Goal: Information Seeking & Learning: Learn about a topic

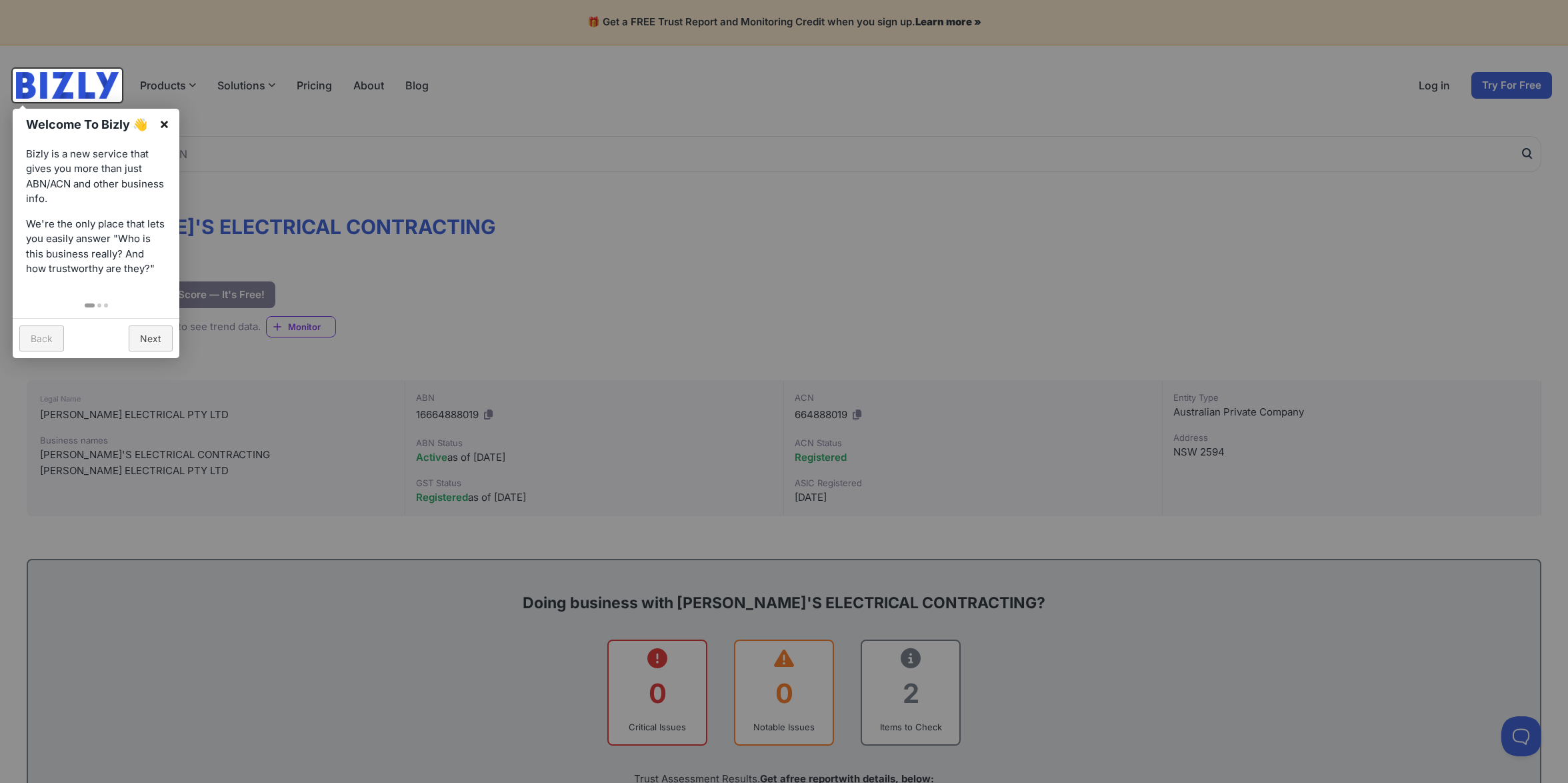
click at [162, 119] on link "×" at bounding box center [164, 124] width 30 height 30
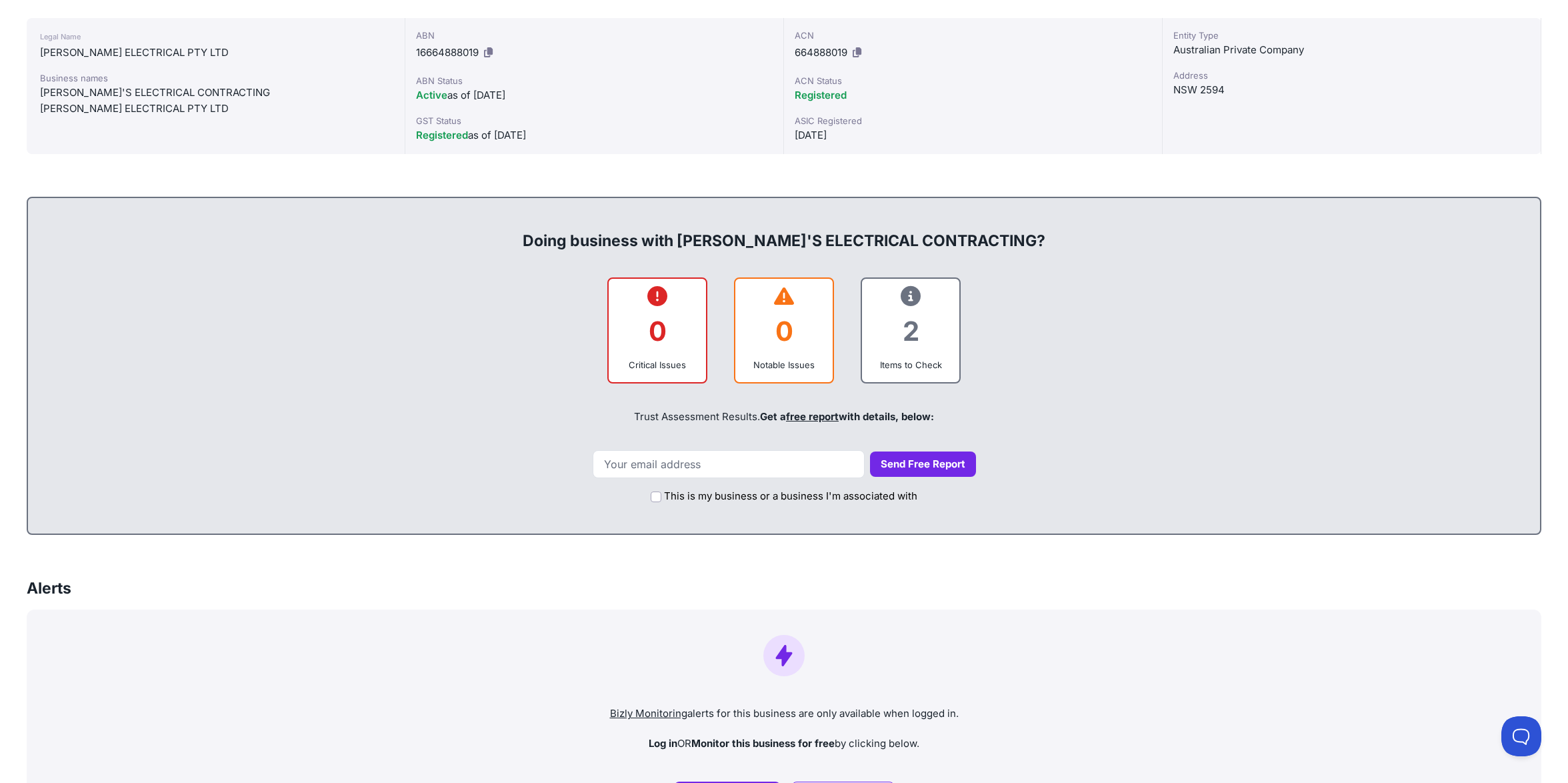
scroll to position [365, 0]
click at [917, 294] on icon at bounding box center [910, 293] width 20 height 1
click at [914, 293] on icon at bounding box center [910, 293] width 20 height 1
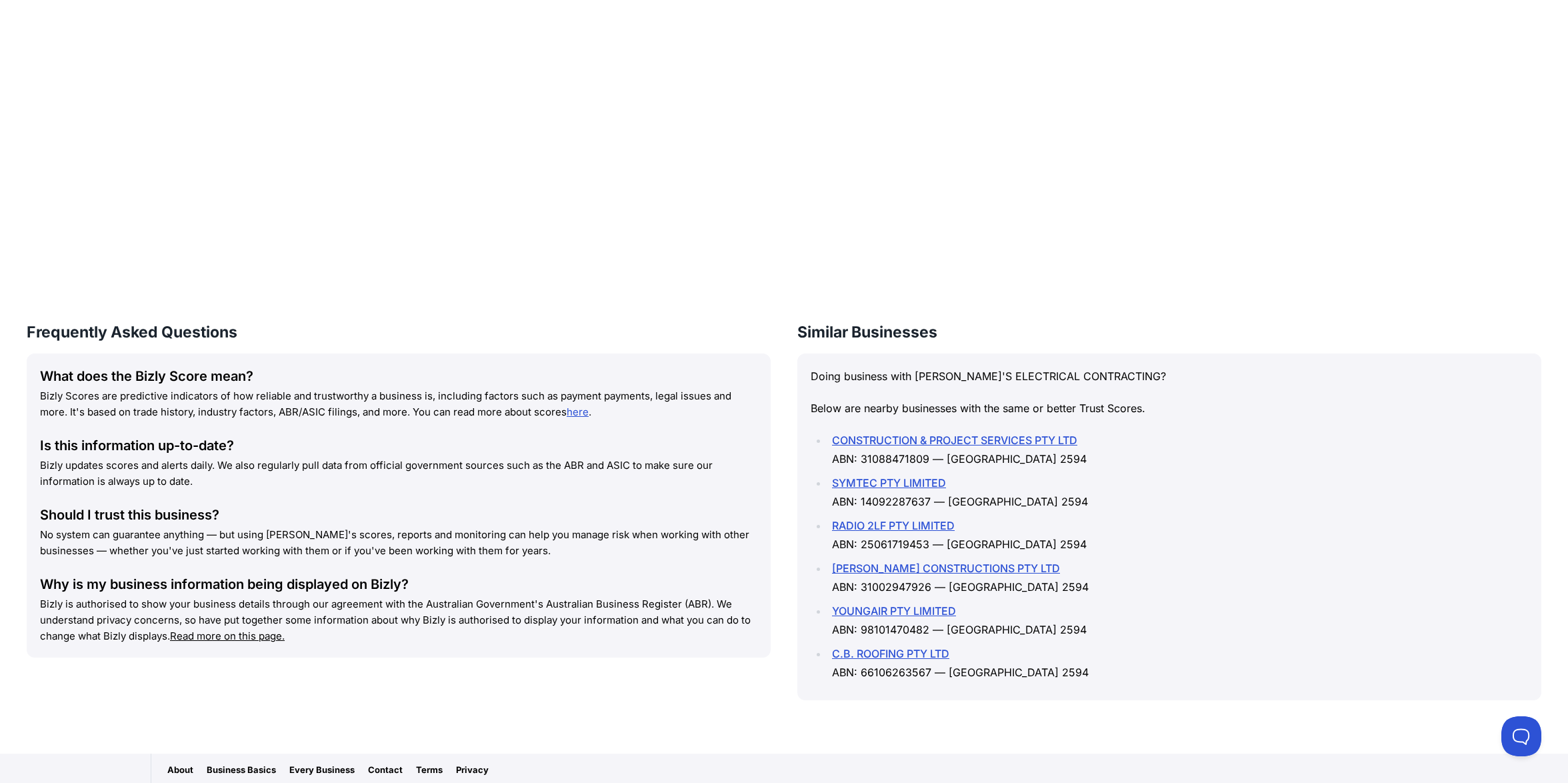
scroll to position [1567, 0]
click at [893, 604] on link "YOUNGAIR PTY LIMITED" at bounding box center [894, 610] width 124 height 13
click at [904, 476] on link "SYMTEC PTY LIMITED" at bounding box center [889, 482] width 114 height 13
click at [981, 561] on link "[PERSON_NAME] CONSTRUCTIONS PTY LTD" at bounding box center [946, 567] width 228 height 13
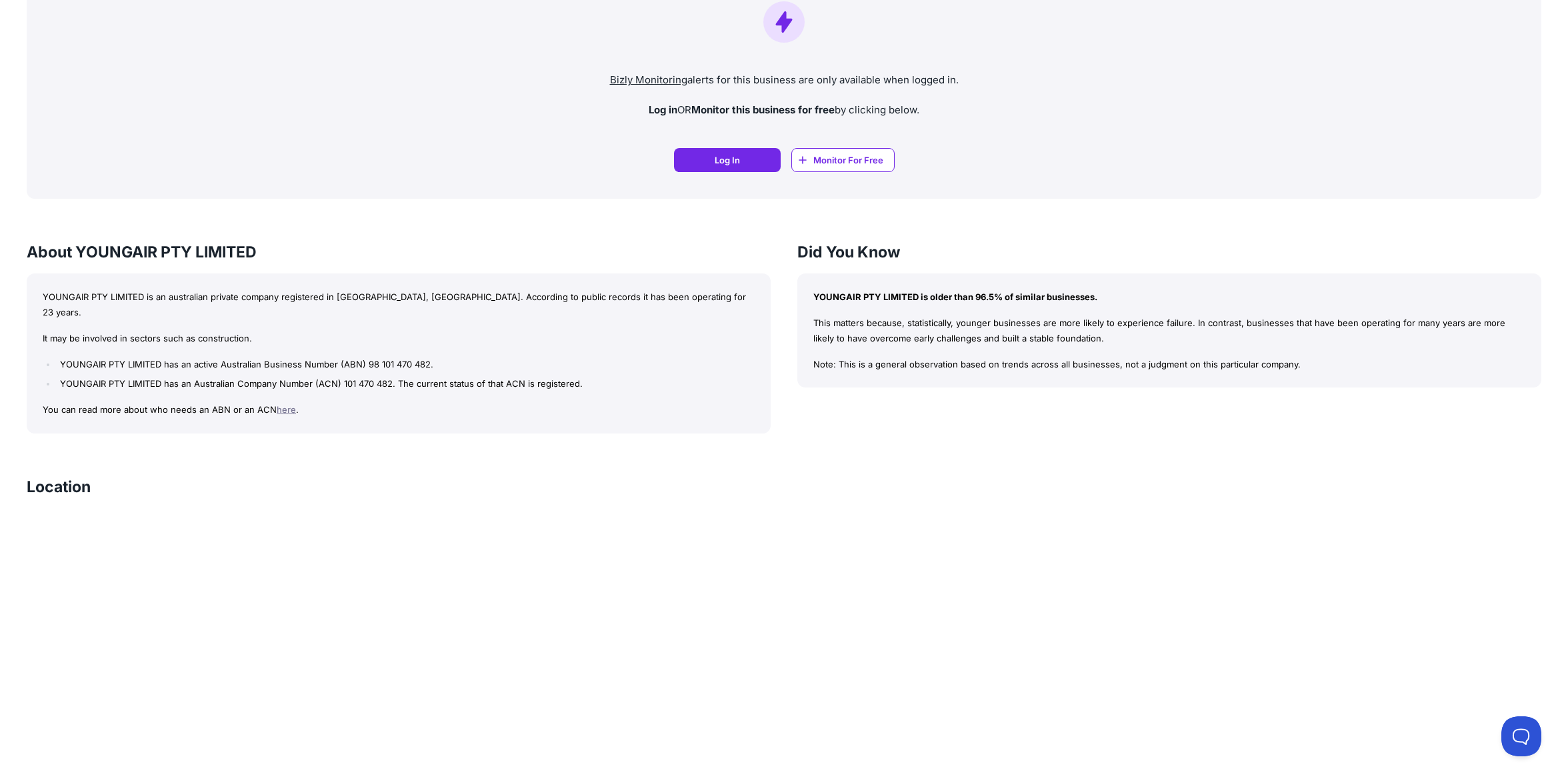
scroll to position [999, 0]
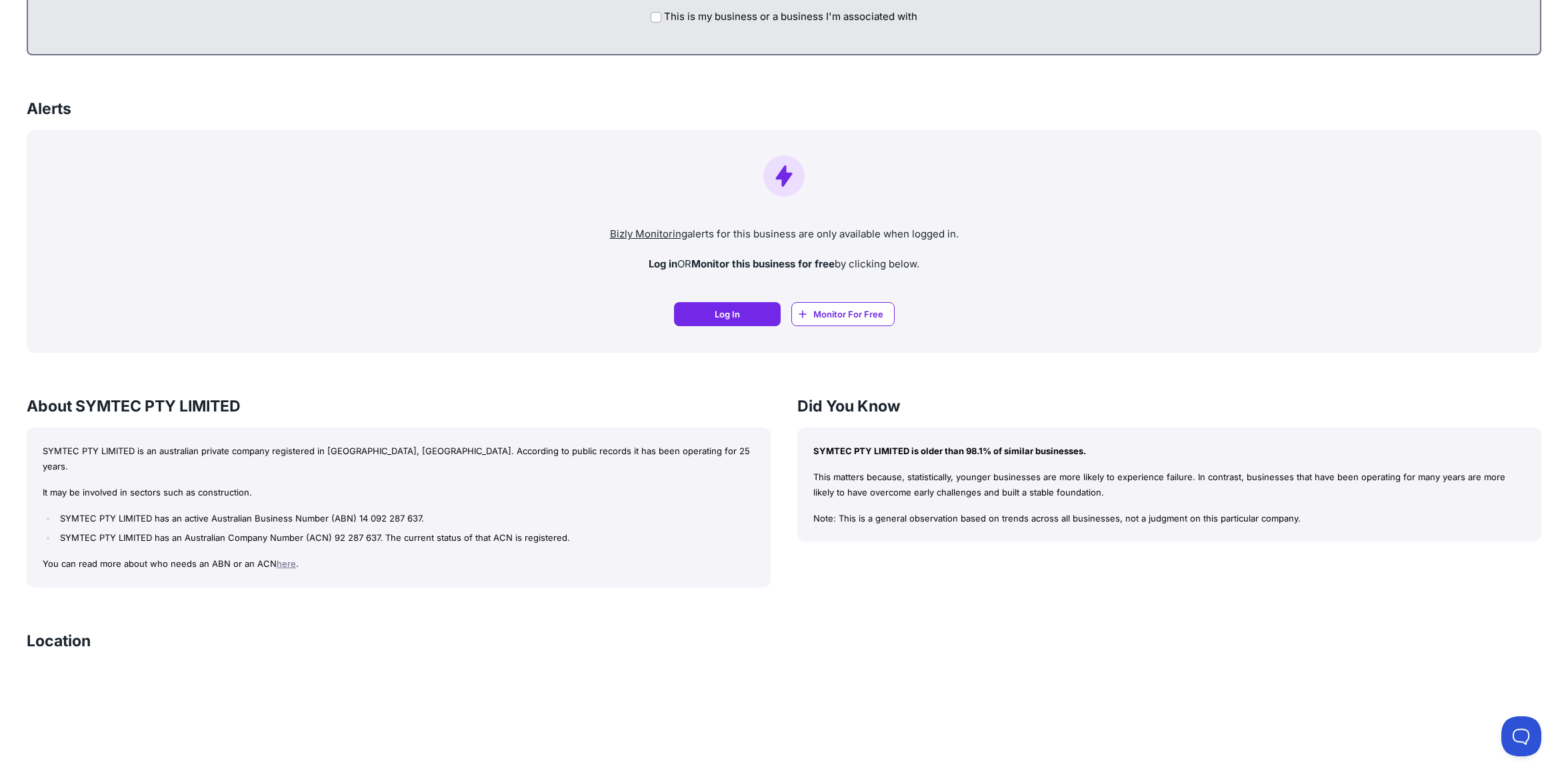
scroll to position [1049, 0]
